Goal: Task Accomplishment & Management: Manage account settings

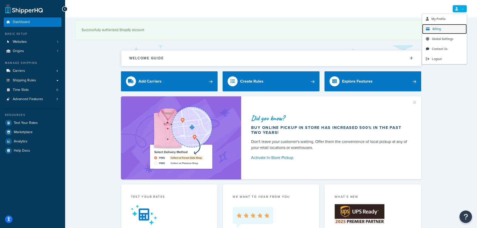
click at [437, 27] on span "Billing" at bounding box center [437, 29] width 9 height 5
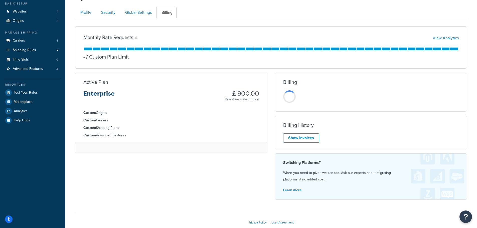
scroll to position [58, 0]
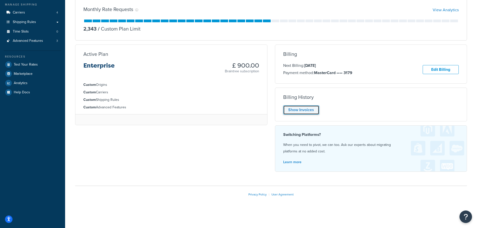
click at [311, 108] on link "Show Invoices" at bounding box center [301, 109] width 36 height 9
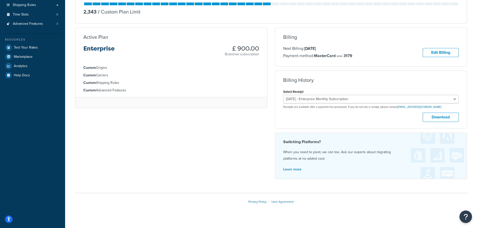
scroll to position [83, 0]
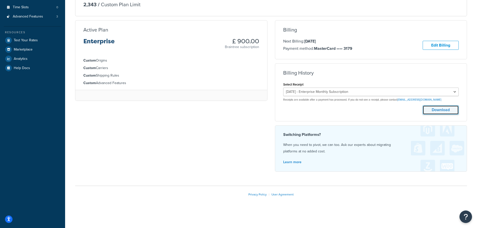
click at [446, 112] on button "Download" at bounding box center [441, 109] width 36 height 9
